Goal: Task Accomplishment & Management: Manage account settings

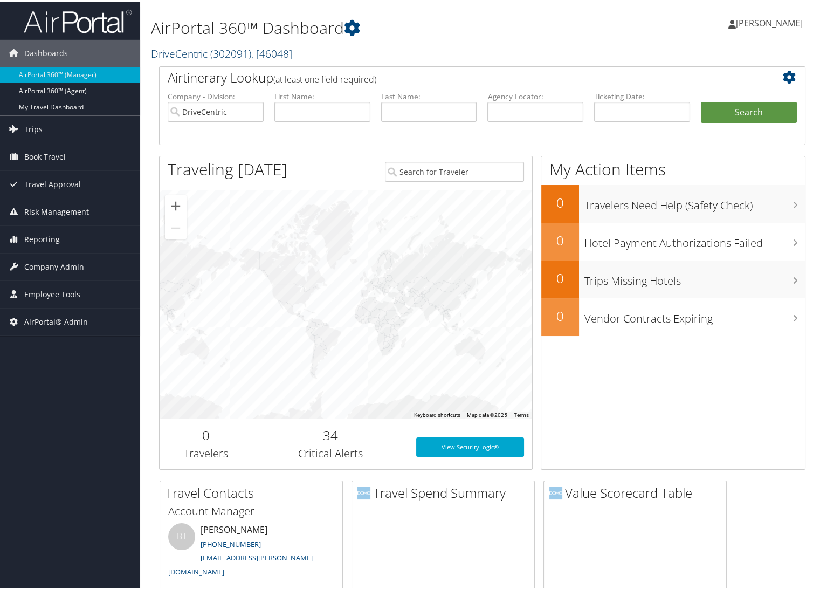
click at [226, 47] on span "( 302091 )" at bounding box center [230, 52] width 41 height 15
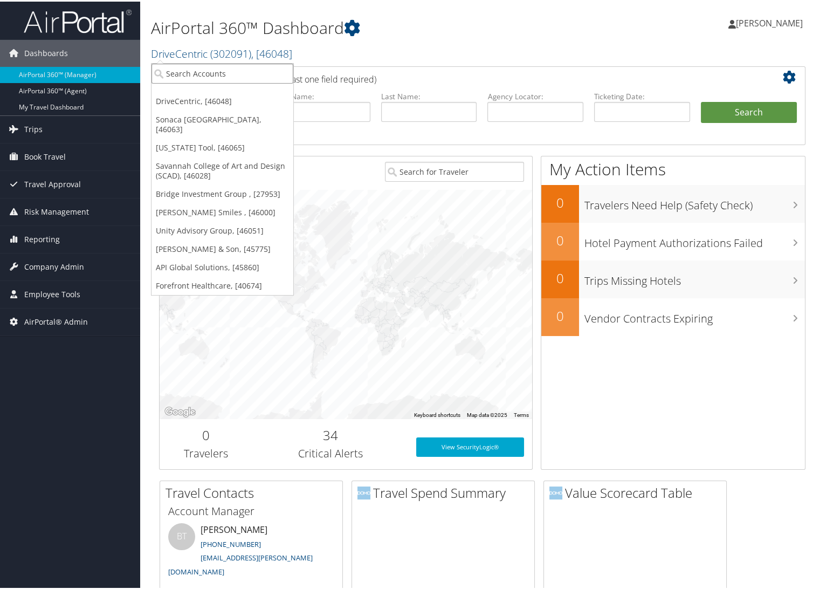
click at [217, 72] on input "search" at bounding box center [222, 72] width 142 height 20
click at [214, 139] on link "[US_STATE] Tool, [46065]" at bounding box center [222, 146] width 142 height 18
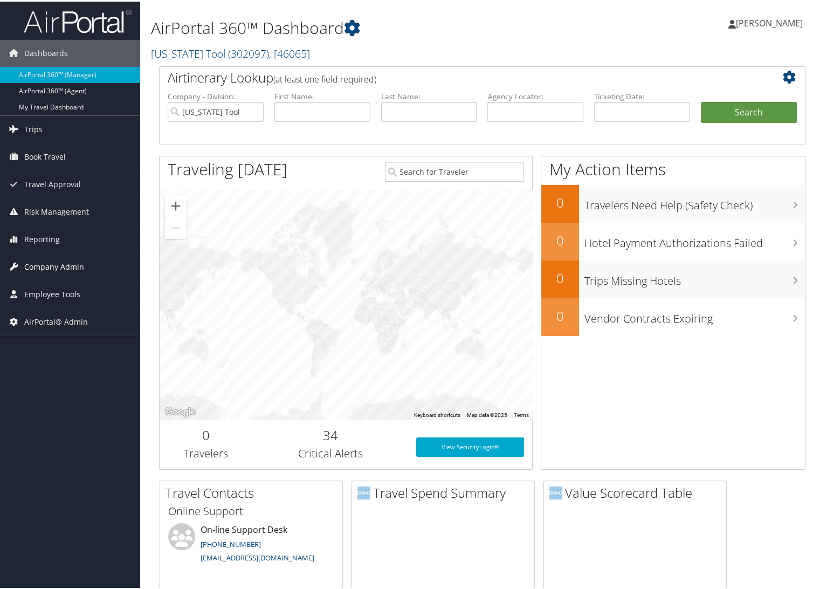
click at [47, 267] on span "Company Admin" at bounding box center [54, 265] width 60 height 27
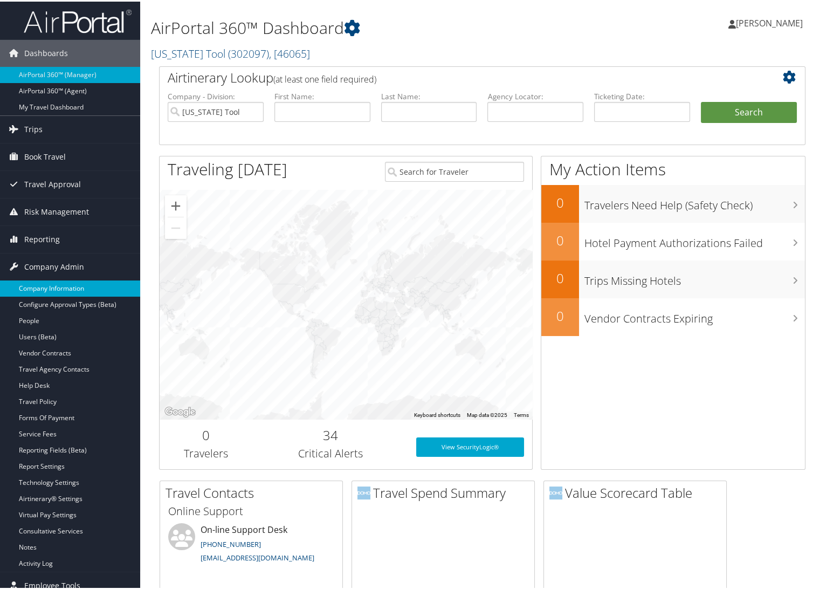
click at [43, 284] on link "Company Information" at bounding box center [70, 287] width 140 height 16
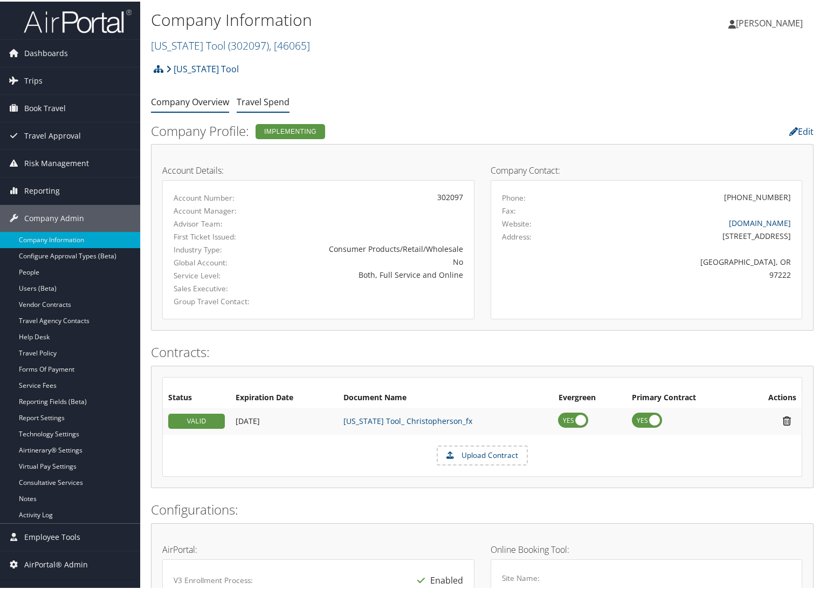
click at [276, 100] on link "Travel Spend" at bounding box center [263, 100] width 53 height 12
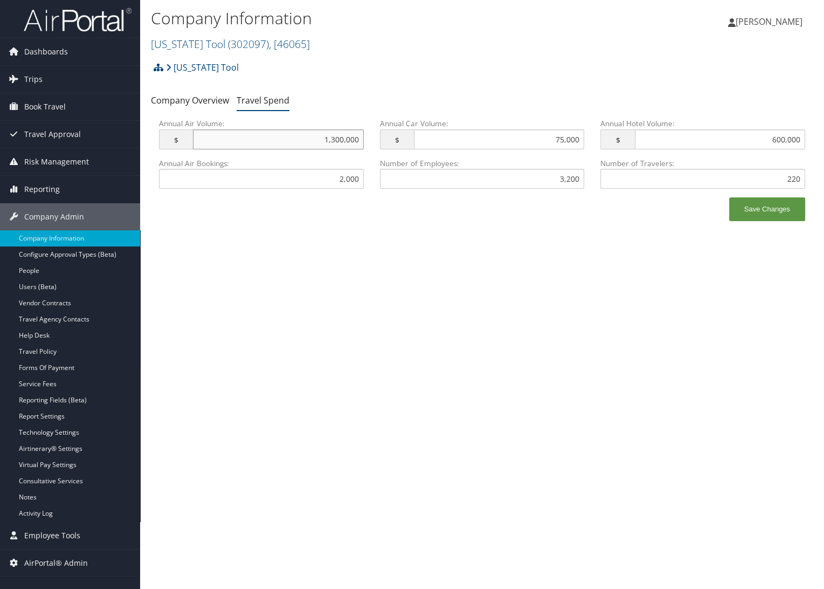
drag, startPoint x: 320, startPoint y: 141, endPoint x: 410, endPoint y: 141, distance: 89.5
click at [410, 141] on div "Annual Air Volume: $ 1,300,000 This field has invalid characters. Annual Car Vo…" at bounding box center [482, 137] width 662 height 39
drag, startPoint x: 549, startPoint y: 137, endPoint x: 601, endPoint y: 137, distance: 51.7
click at [601, 137] on div "Annual Air Volume: $ 1,300,000 This field has invalid characters. Annual Car Vo…" at bounding box center [482, 137] width 662 height 39
drag, startPoint x: 765, startPoint y: 145, endPoint x: 839, endPoint y: 143, distance: 73.9
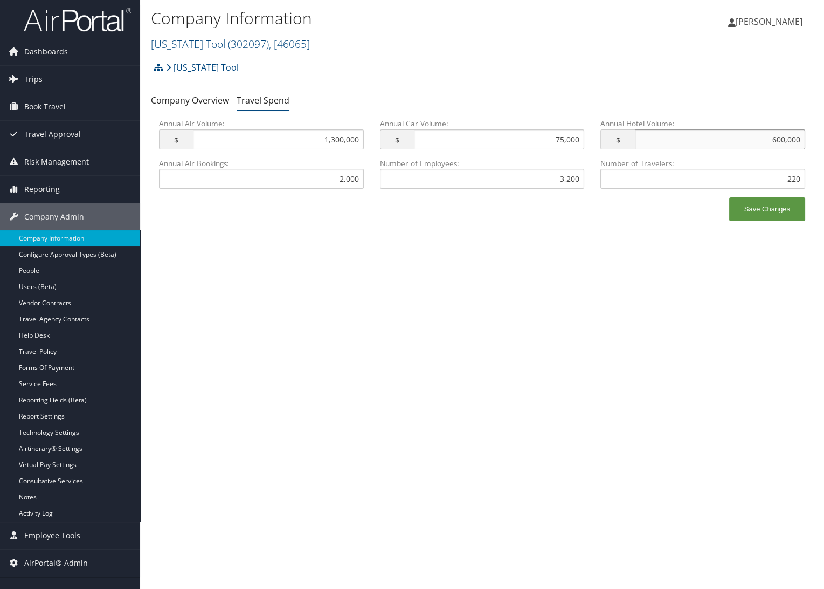
click at [824, 143] on html "Menu Dashboards ► AirPortal 360™ (Manager) AirPortal 360™ (Agent) My Travel Das…" at bounding box center [412, 294] width 824 height 589
drag, startPoint x: 366, startPoint y: 293, endPoint x: 375, endPoint y: 293, distance: 8.6
click at [366, 293] on div "Company Information Oregon Tool ( 302097 ) , [ 46065 ] Oregon Tool DriveCentric…" at bounding box center [482, 294] width 684 height 589
click at [228, 47] on span "( 302097 )" at bounding box center [248, 44] width 41 height 15
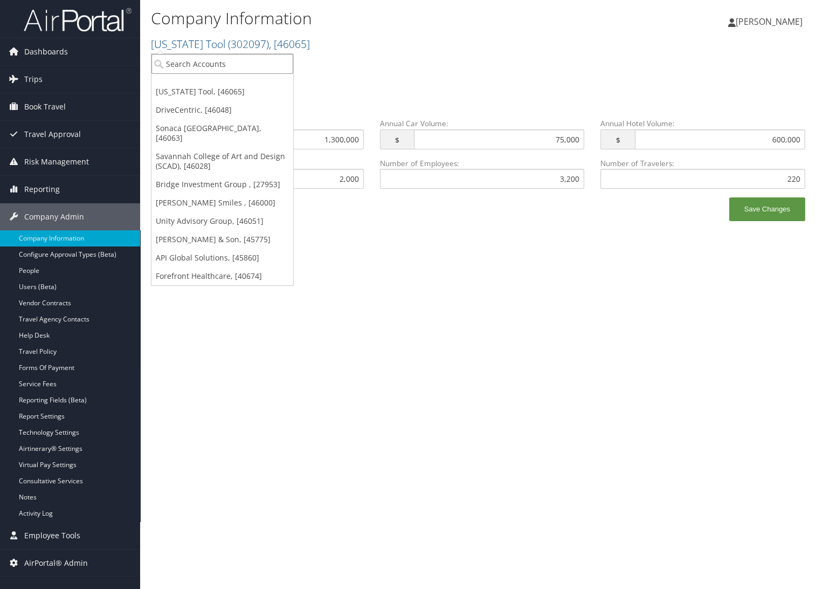
click at [215, 60] on input "search" at bounding box center [222, 64] width 142 height 20
type input "engage"
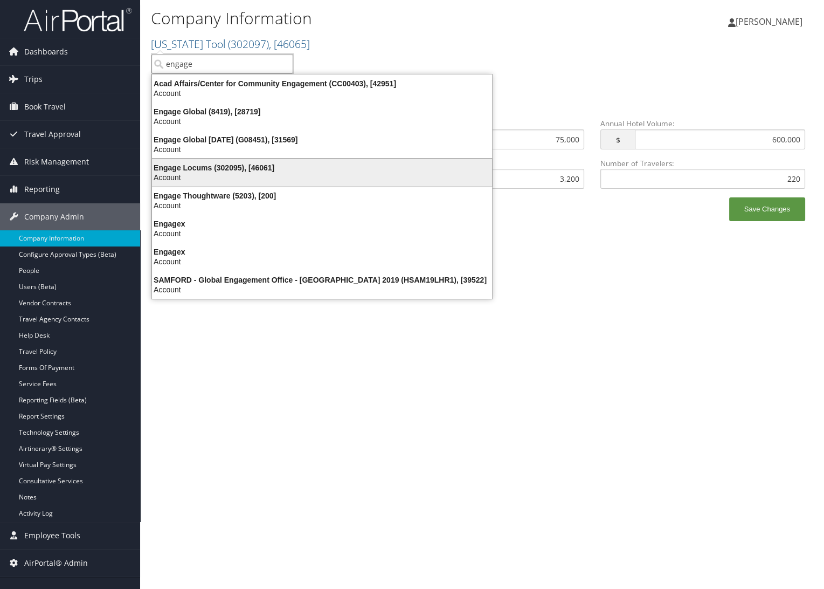
click at [220, 167] on div "Engage Locums (302095), [46061]" at bounding box center [322, 168] width 353 height 10
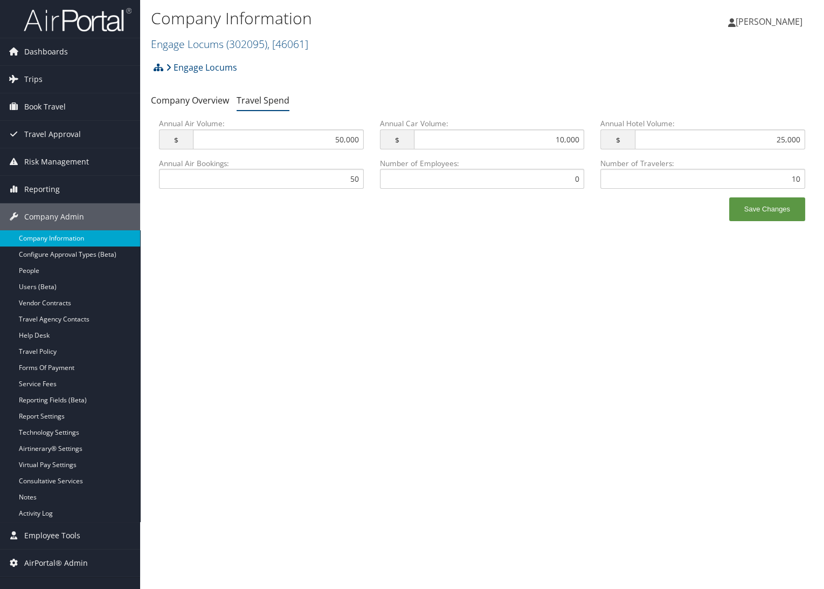
click at [47, 239] on link "Company Information" at bounding box center [70, 238] width 140 height 16
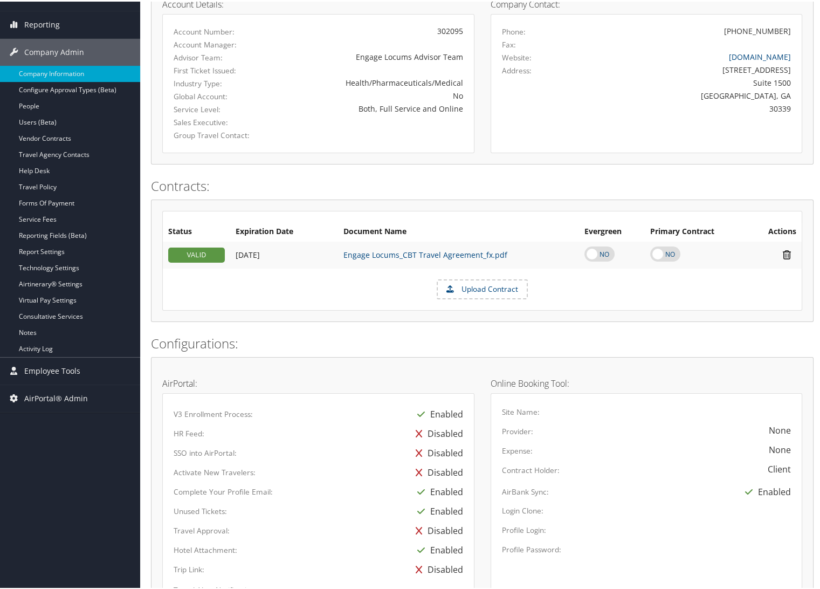
scroll to position [472, 0]
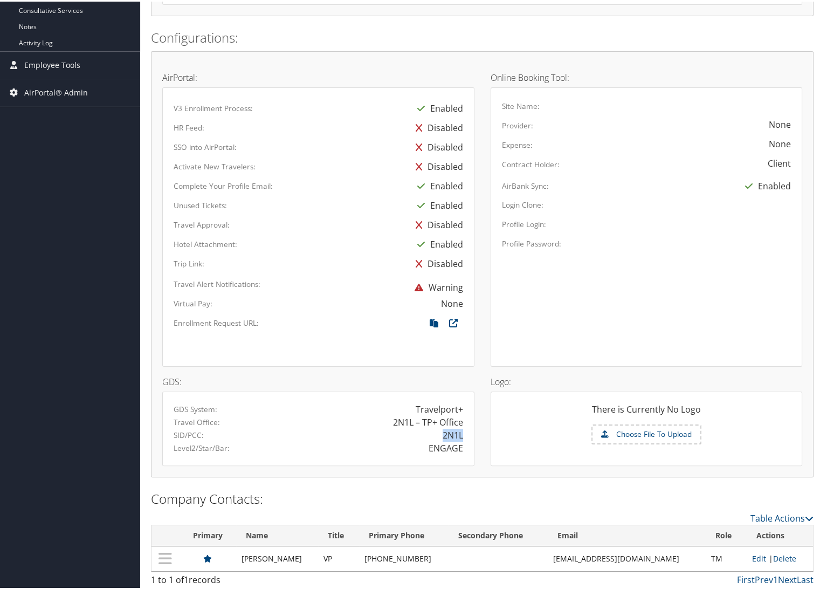
drag, startPoint x: 451, startPoint y: 434, endPoint x: 460, endPoint y: 433, distance: 9.8
click at [460, 433] on div "2N1L" at bounding box center [394, 433] width 153 height 13
click at [459, 445] on div "ENGAGE" at bounding box center [446, 446] width 34 height 13
drag, startPoint x: 439, startPoint y: 433, endPoint x: 460, endPoint y: 434, distance: 21.6
click at [460, 434] on div "2N1L" at bounding box center [394, 433] width 153 height 13
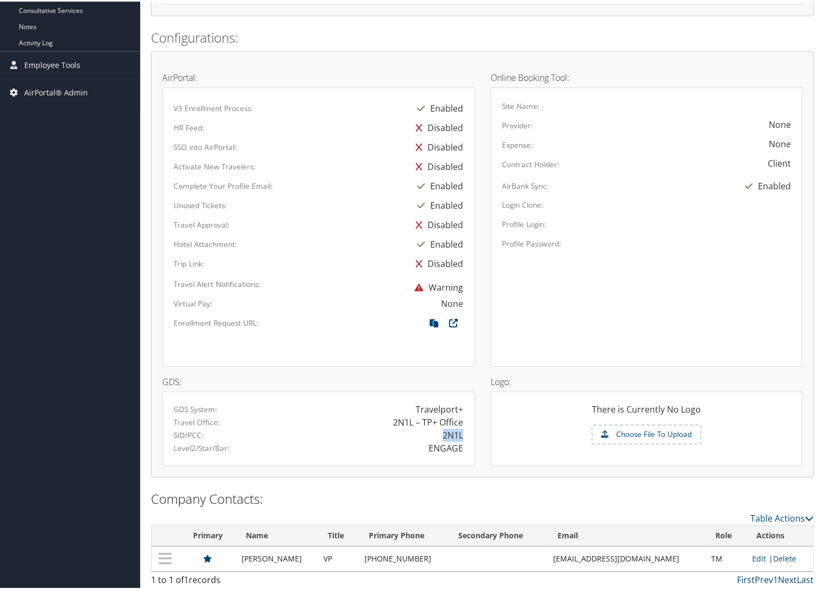
copy div "2N1L"
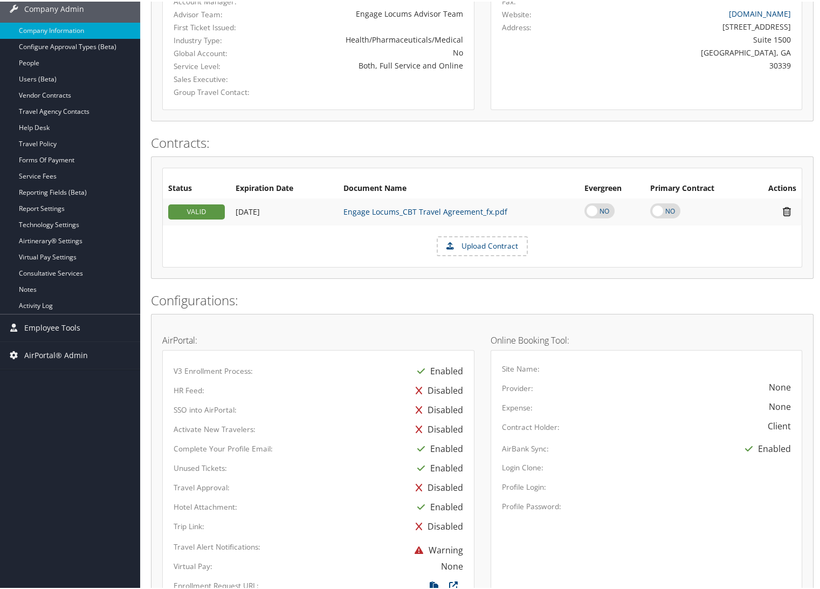
scroll to position [0, 0]
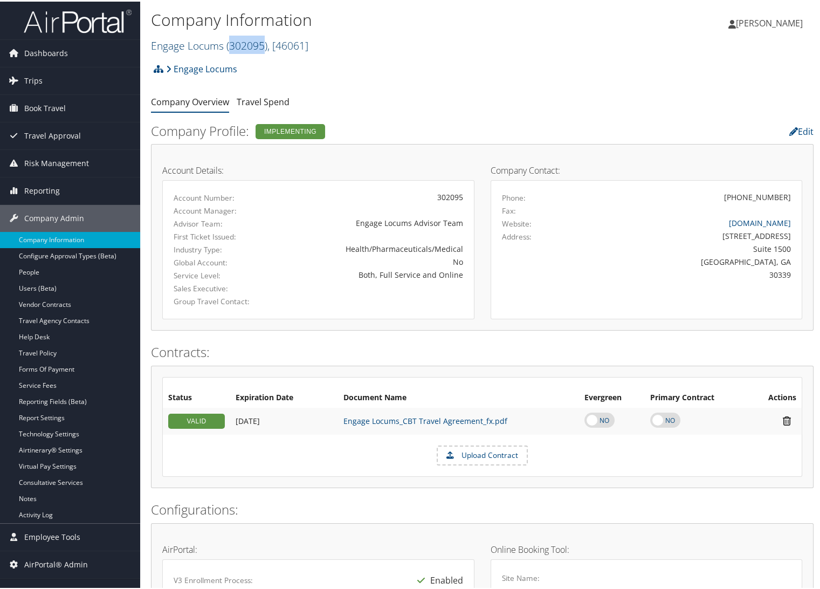
drag, startPoint x: 263, startPoint y: 44, endPoint x: 229, endPoint y: 47, distance: 34.1
click at [229, 47] on span "( 302095 )" at bounding box center [246, 44] width 41 height 15
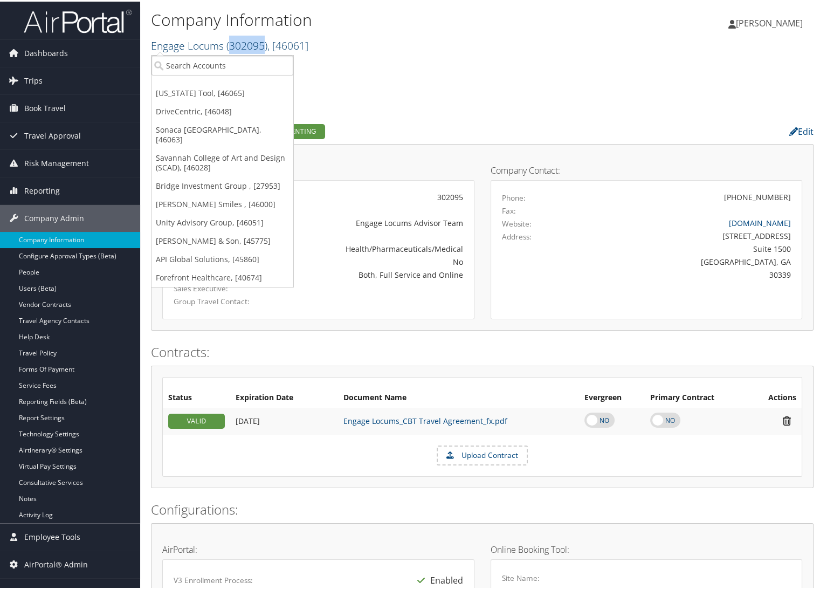
copy span "302095"
click at [487, 56] on div "Company Information Engage Locums ( 302095 ) , [ 46061 ] [US_STATE] Tool DriveC…" at bounding box center [371, 30] width 441 height 51
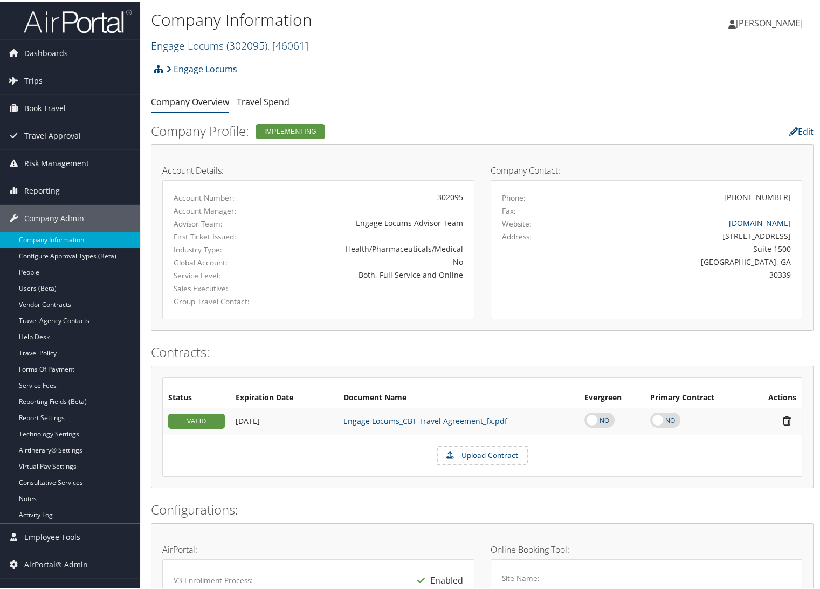
click at [230, 49] on span "( 302095 )" at bounding box center [246, 44] width 41 height 15
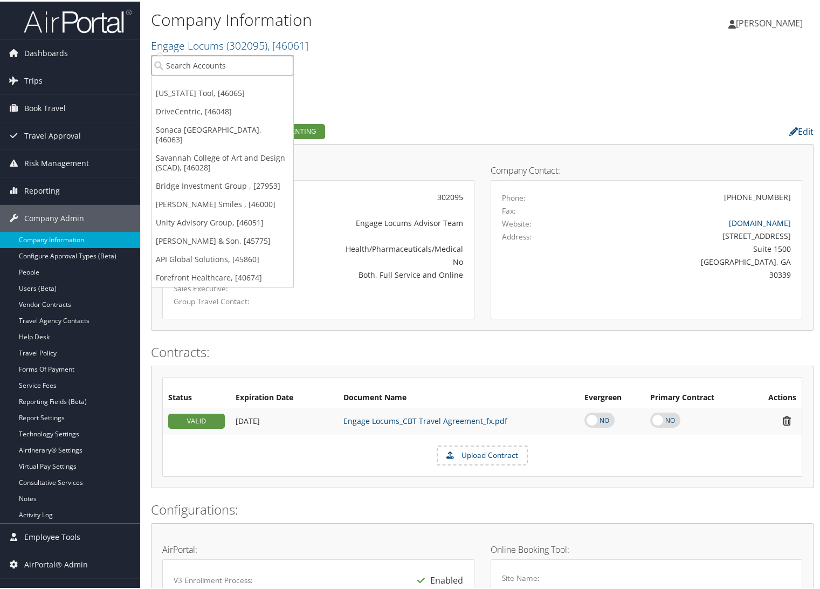
click at [225, 63] on input "search" at bounding box center [222, 64] width 142 height 20
type input "l"
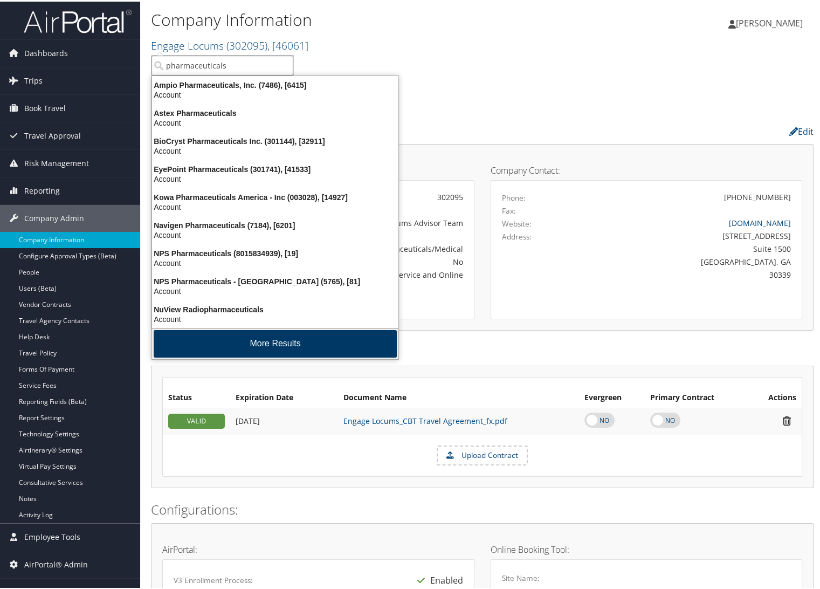
click at [346, 334] on button "More Results" at bounding box center [275, 341] width 243 height 27
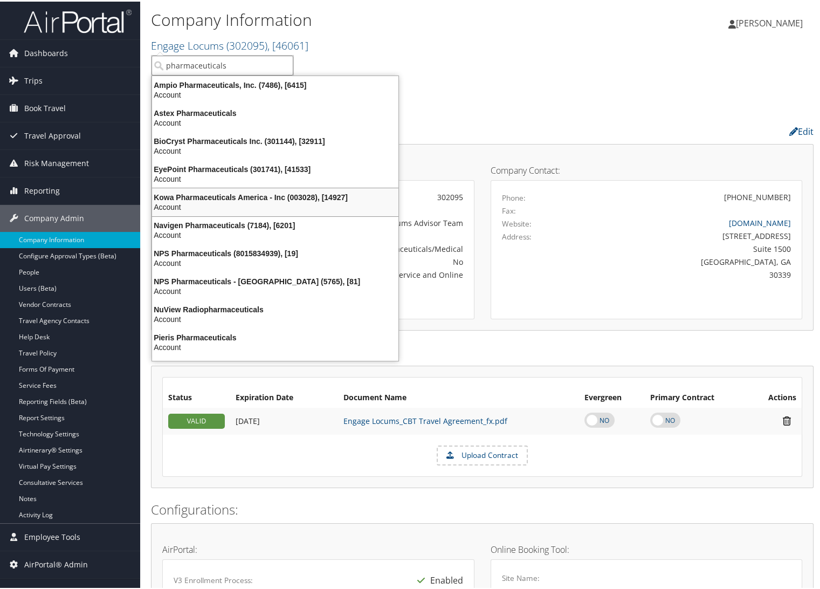
type input "pharmaceuticals"
click at [535, 92] on ul "Company Overview Travel Spend" at bounding box center [482, 100] width 662 height 19
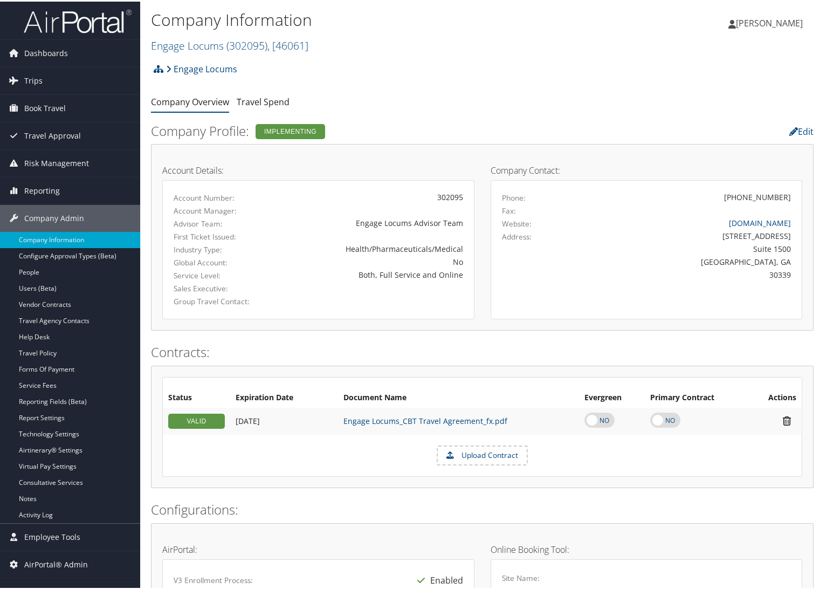
click at [192, 51] on h2 "Engage Locums ( 302095 ) , [ 46061 ]" at bounding box center [371, 43] width 441 height 18
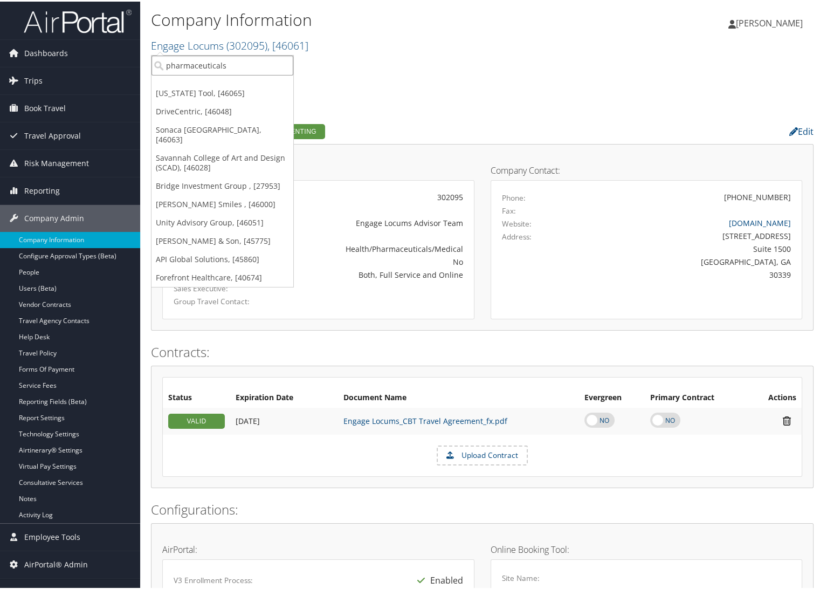
click at [192, 65] on input "pharmaceuticals" at bounding box center [222, 64] width 142 height 20
type input "r"
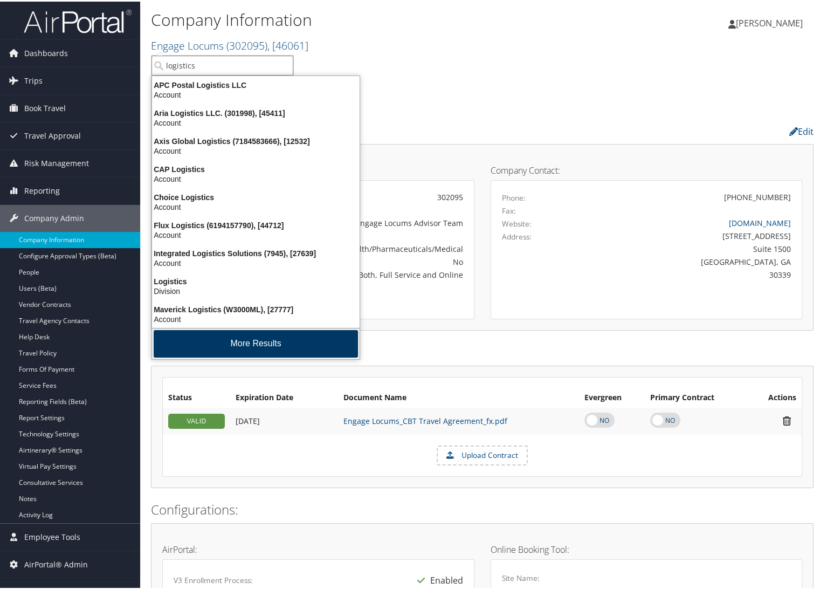
click at [277, 337] on button "More Results" at bounding box center [256, 341] width 204 height 27
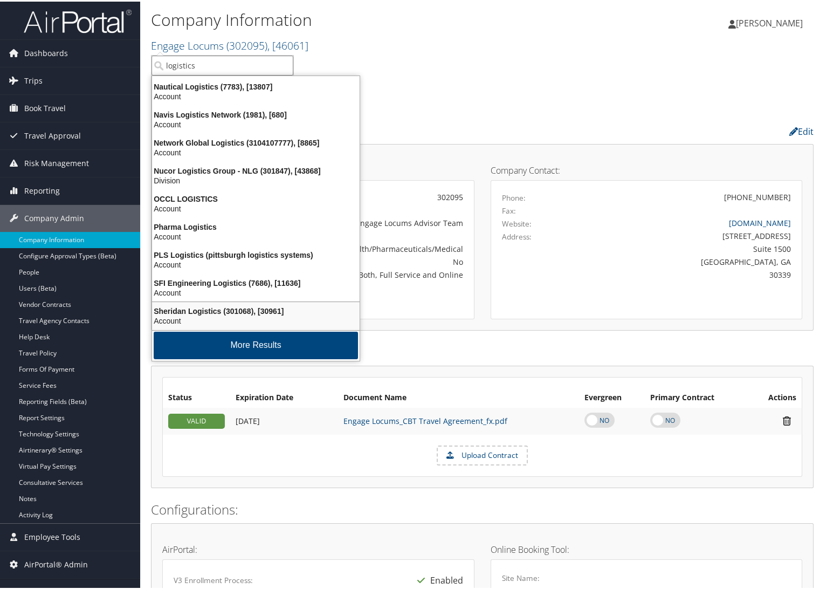
scroll to position [254, 0]
click at [277, 337] on button "More Results" at bounding box center [256, 342] width 204 height 27
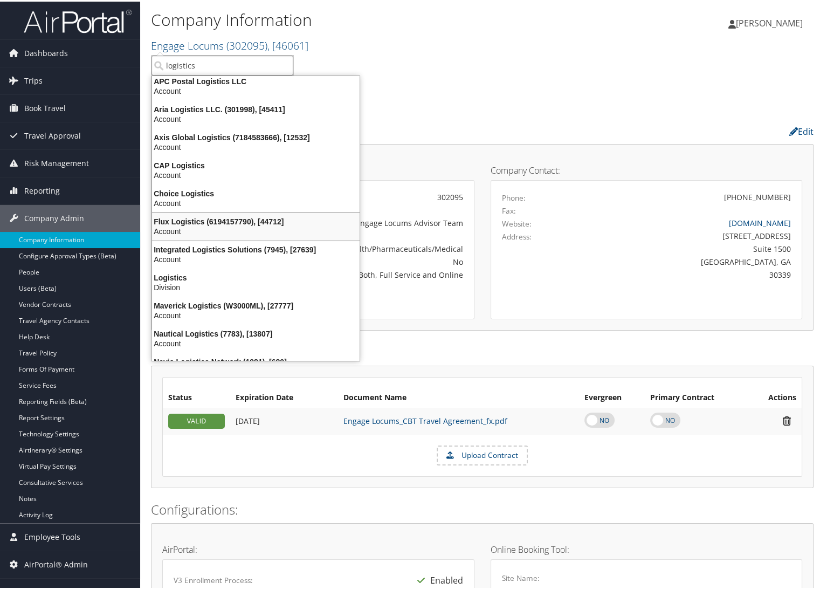
scroll to position [0, 0]
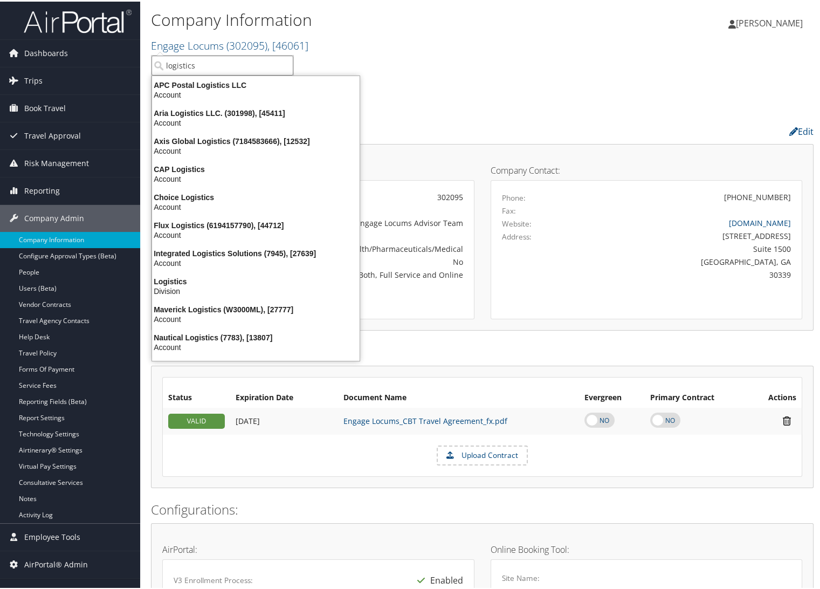
type input "logistics"
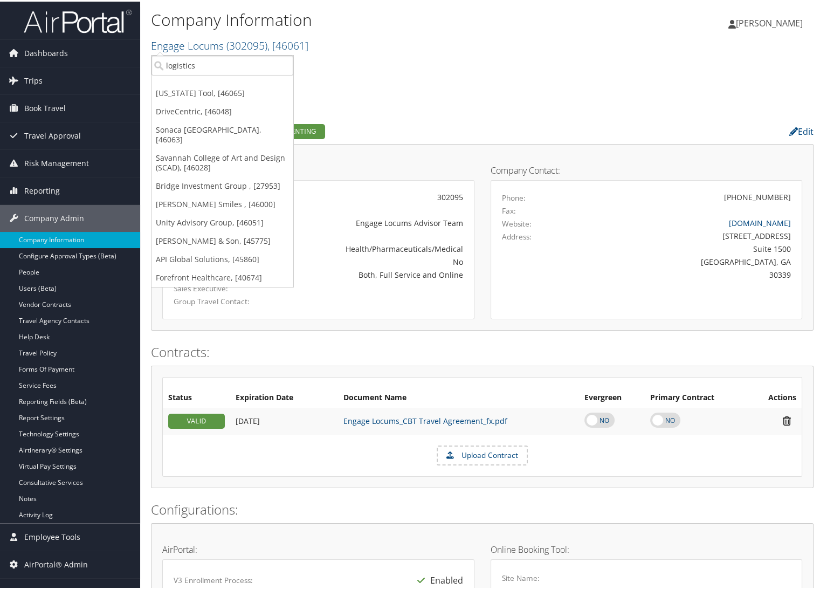
click at [393, 56] on div "Company Information Engage Locums ( 302095 ) , [ 46061 ] [US_STATE] Tool DriveC…" at bounding box center [371, 30] width 441 height 51
